Goal: Information Seeking & Learning: Learn about a topic

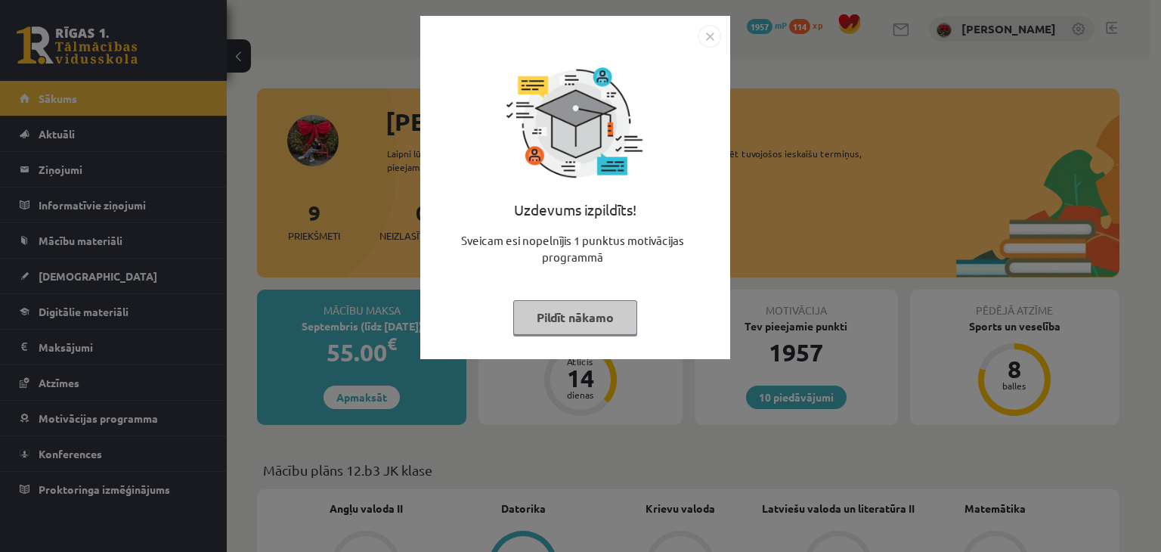
click at [560, 321] on button "Pildīt nākamo" at bounding box center [575, 317] width 124 height 35
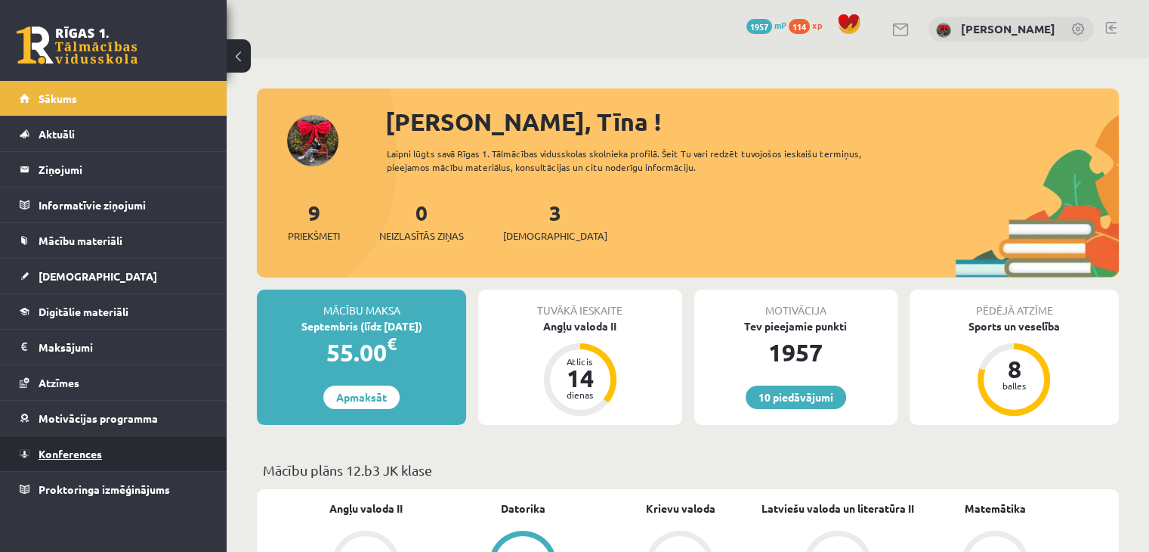
click at [63, 443] on link "Konferences" at bounding box center [114, 453] width 188 height 35
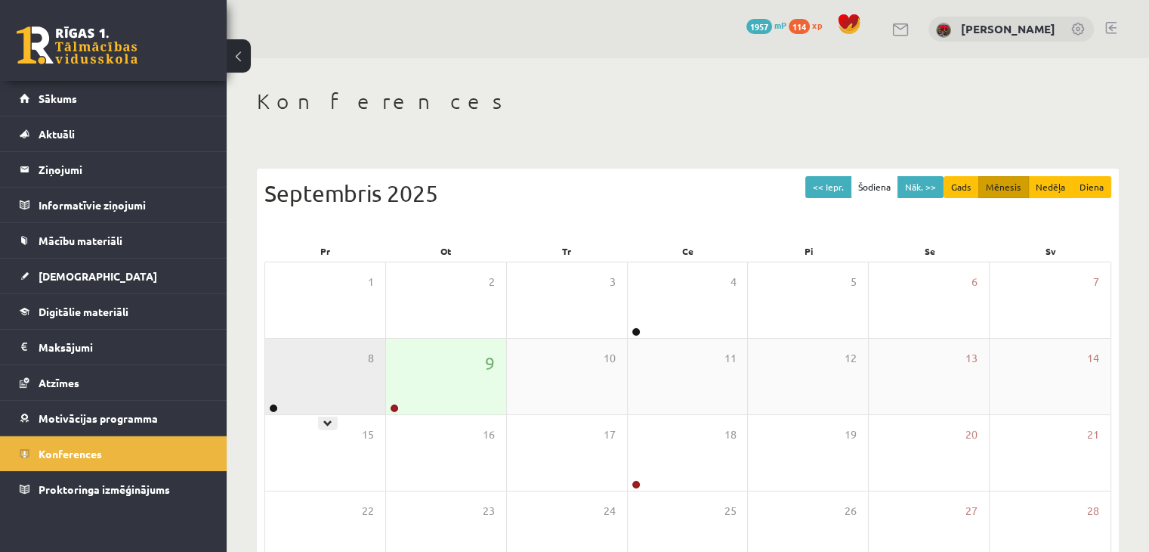
click at [359, 376] on div "8" at bounding box center [325, 377] width 120 height 76
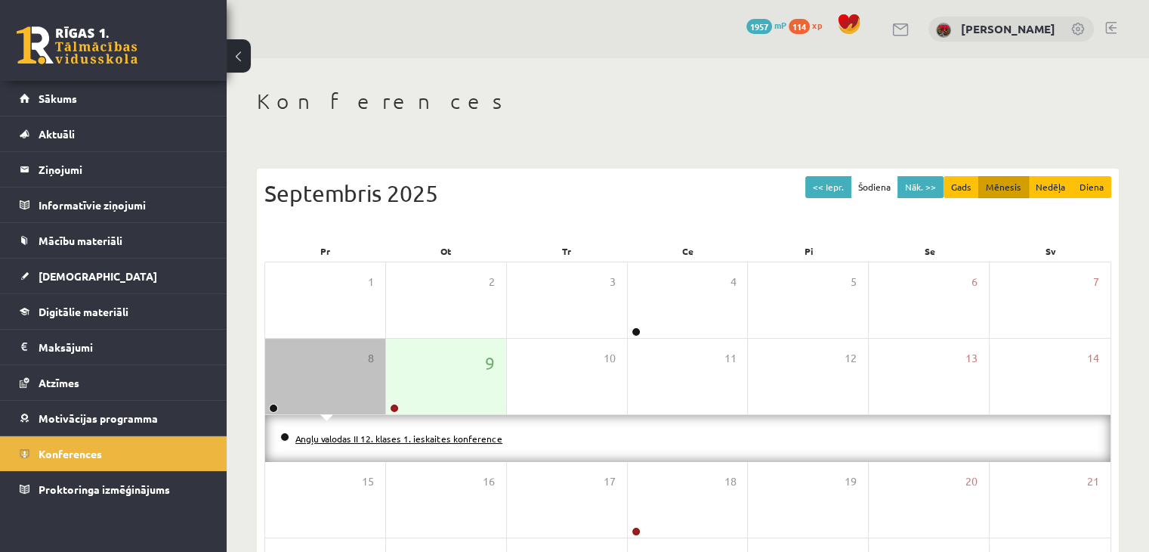
click at [338, 432] on link "Angļu valodas II 12. klases 1. ieskaites konference" at bounding box center [398, 438] width 207 height 12
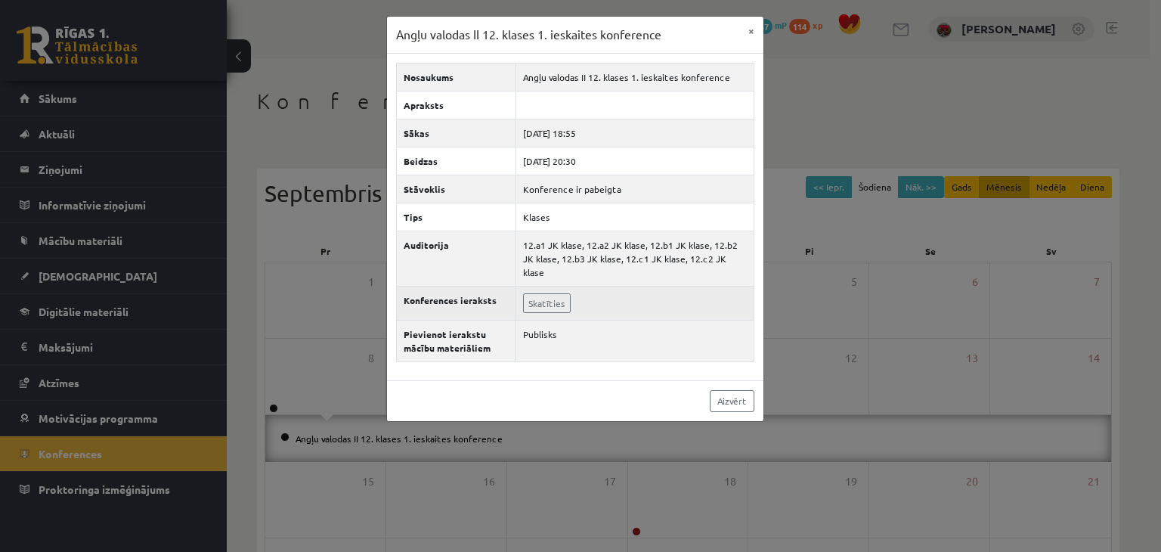
click at [553, 286] on td "Skatīties" at bounding box center [634, 303] width 237 height 34
click at [550, 293] on link "Skatīties" at bounding box center [547, 303] width 48 height 20
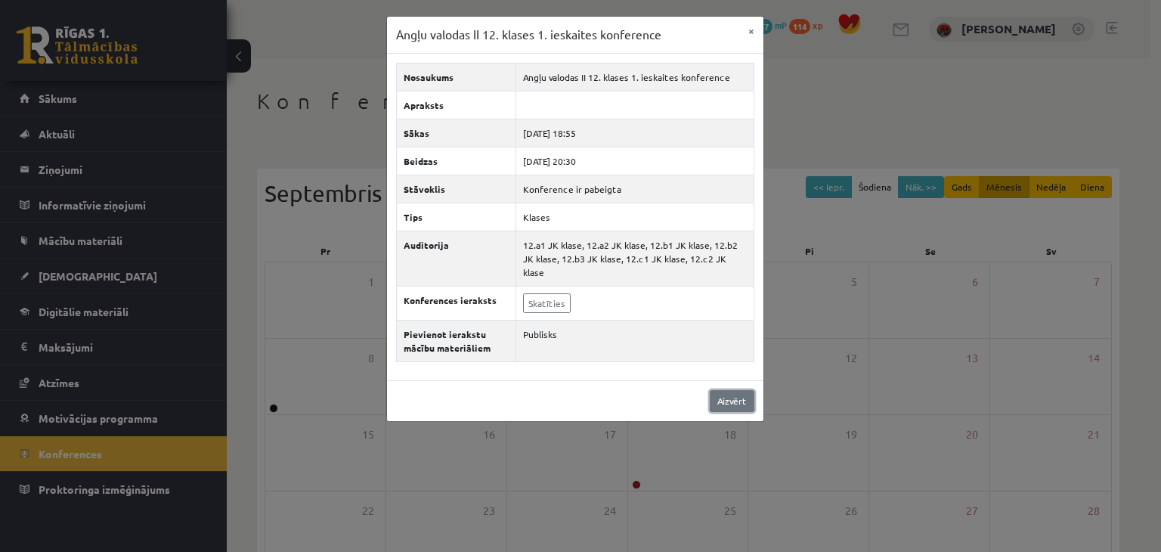
click at [722, 390] on link "Aizvērt" at bounding box center [732, 401] width 45 height 22
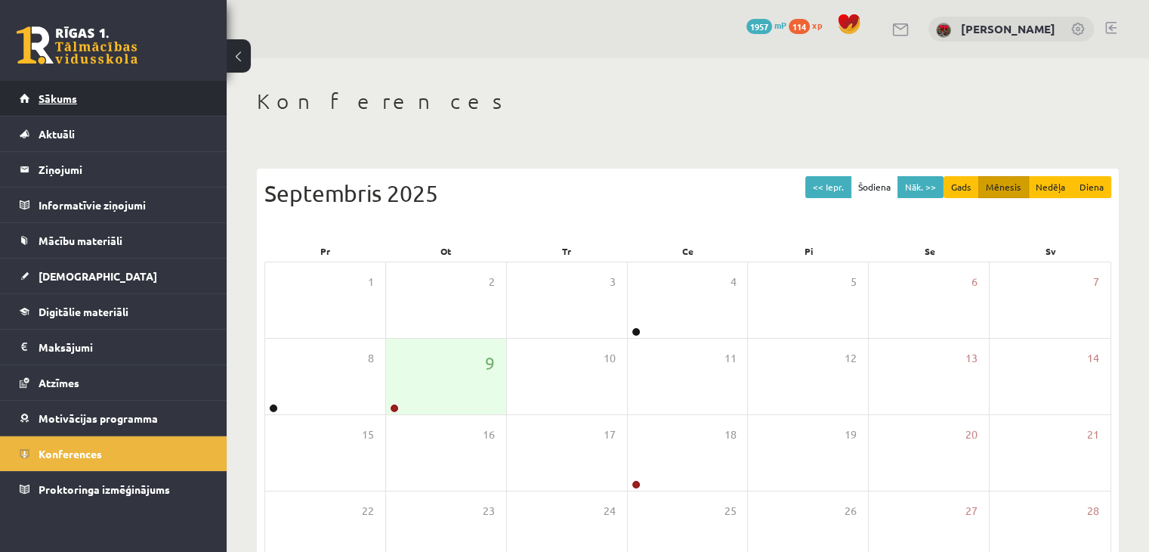
click at [79, 106] on link "Sākums" at bounding box center [114, 98] width 188 height 35
